Goal: Task Accomplishment & Management: Manage account settings

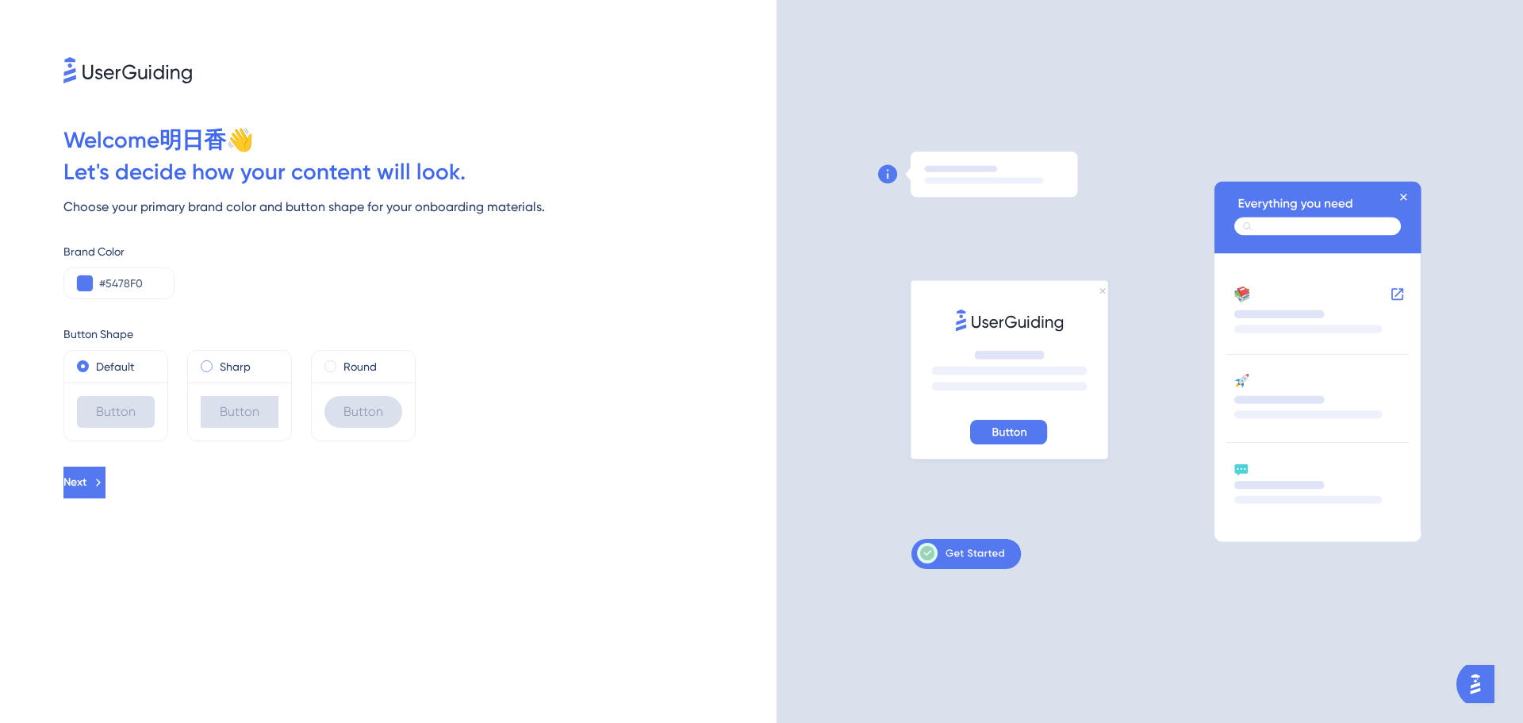
click at [208, 360] on span at bounding box center [207, 366] width 12 height 12
click at [217, 363] on input "radio" at bounding box center [217, 363] width 0 height 0
click at [93, 364] on div "Default" at bounding box center [116, 366] width 78 height 19
click at [155, 270] on div "#5478F0" at bounding box center [118, 283] width 111 height 32
click at [131, 286] on input "#5478F0" at bounding box center [130, 283] width 62 height 19
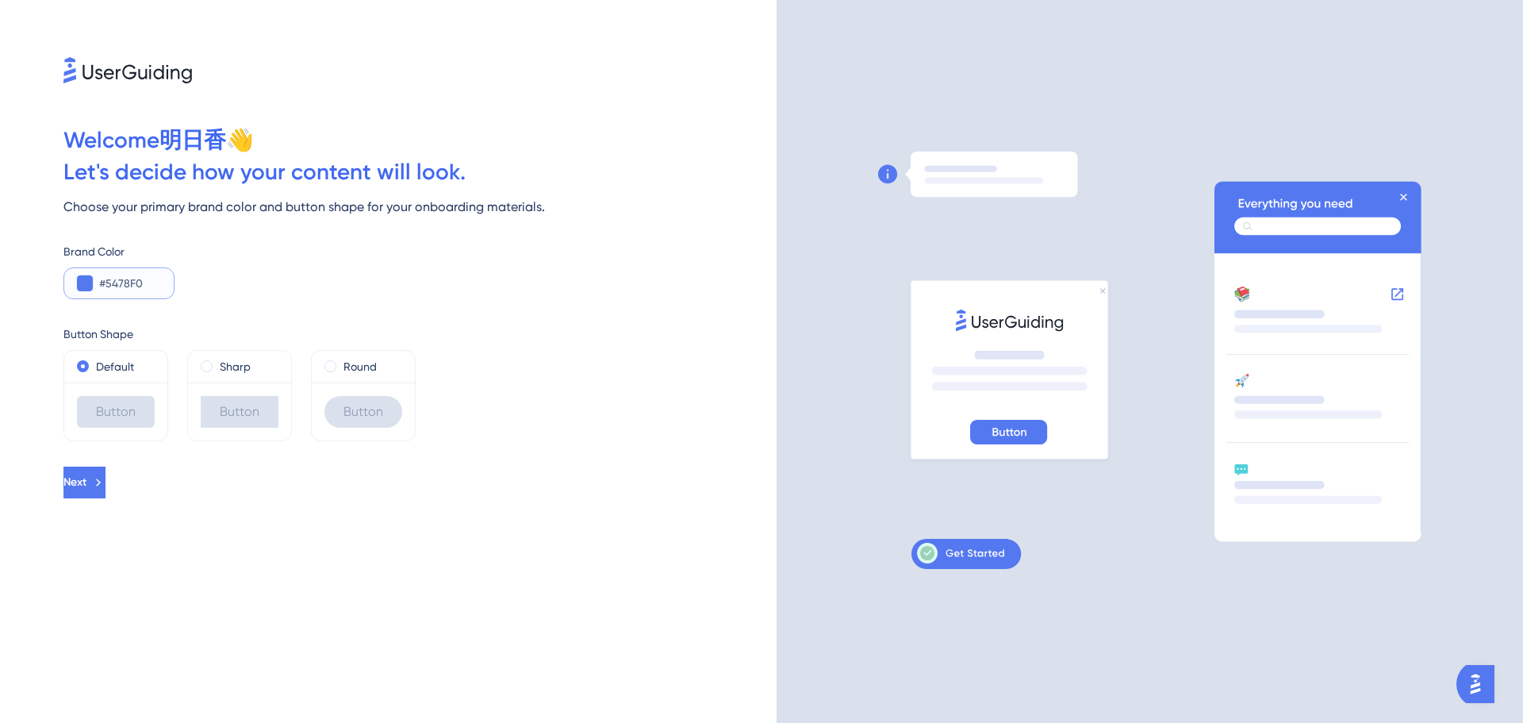
click at [131, 286] on input "#5478F0" at bounding box center [130, 283] width 62 height 19
click at [131, 287] on input "#5478F0" at bounding box center [130, 283] width 62 height 19
click at [106, 486] on icon at bounding box center [98, 482] width 14 height 14
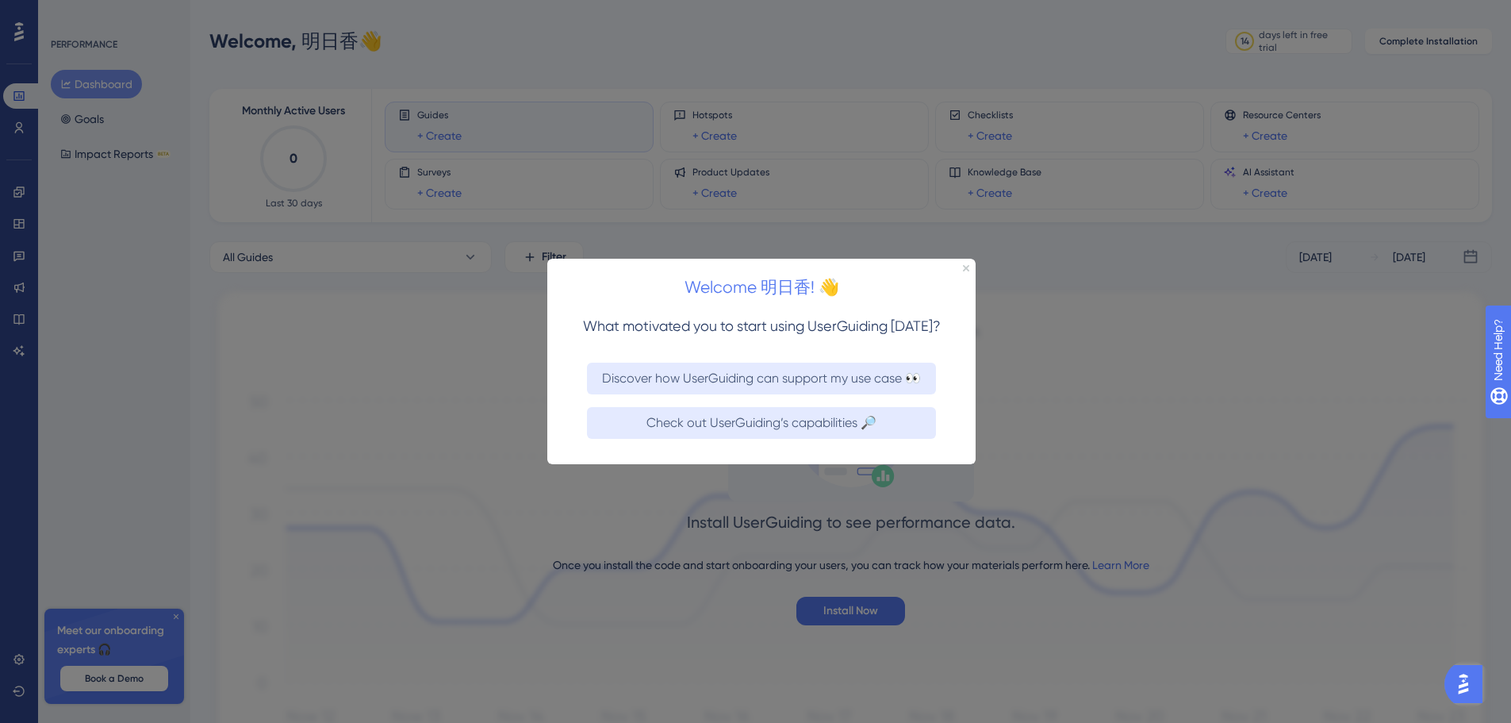
drag, startPoint x: 1072, startPoint y: 389, endPoint x: 1068, endPoint y: 397, distance: 8.2
click at [1068, 397] on div at bounding box center [755, 361] width 1511 height 723
click at [959, 270] on div "Welcome 明日香! 👋" at bounding box center [761, 282] width 428 height 49
click at [965, 266] on icon "Close Preview" at bounding box center [966, 267] width 6 height 6
